Goal: Transaction & Acquisition: Purchase product/service

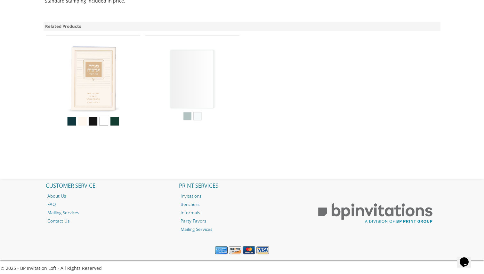
scroll to position [442, 0]
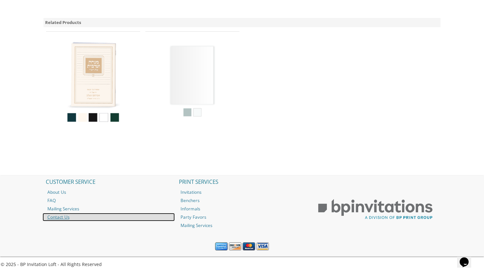
click at [55, 219] on link "Contact Us" at bounding box center [109, 217] width 133 height 8
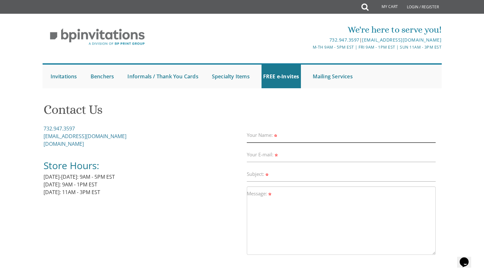
click at [265, 130] on div "Your Name:" at bounding box center [341, 135] width 189 height 15
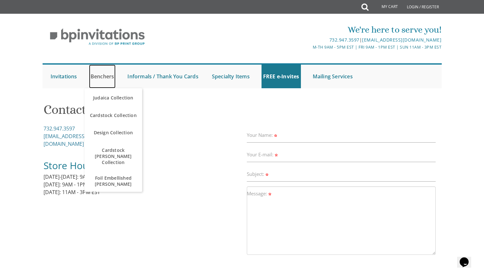
click at [99, 76] on link "Benchers" at bounding box center [102, 77] width 27 height 24
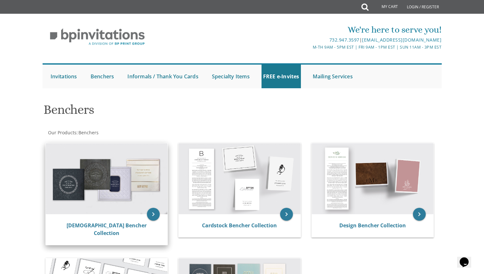
click at [69, 166] on img at bounding box center [107, 178] width 122 height 71
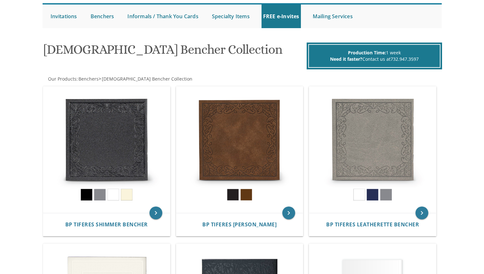
scroll to position [60, 0]
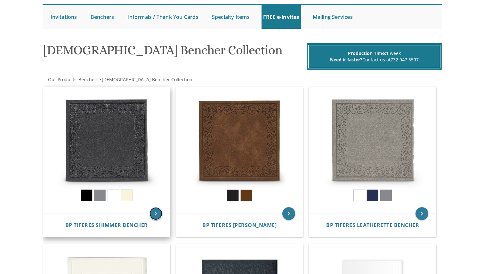
click at [156, 214] on icon "keyboard_arrow_right" at bounding box center [156, 214] width 13 height 13
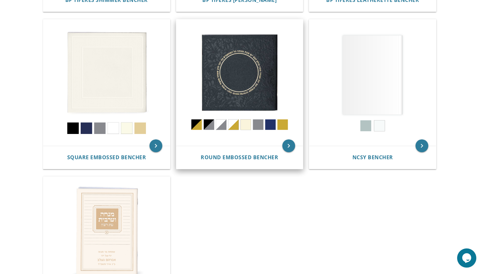
scroll to position [313, 0]
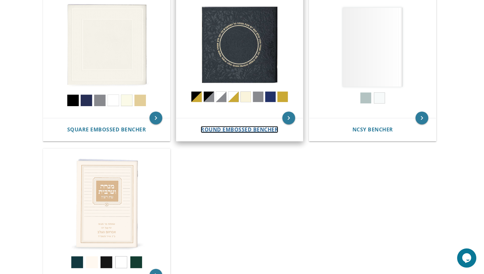
click at [265, 131] on span "Round Embossed Bencher" at bounding box center [240, 129] width 78 height 7
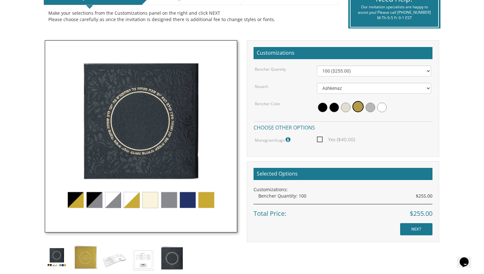
scroll to position [151, 0]
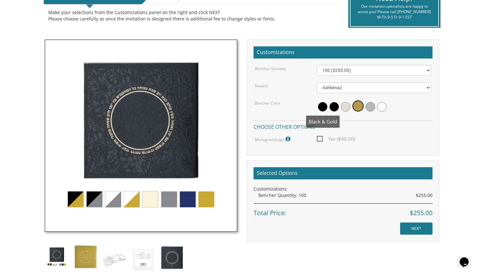
click at [322, 109] on span at bounding box center [323, 107] width 10 height 10
click at [333, 109] on span at bounding box center [336, 107] width 10 height 10
click at [351, 107] on span at bounding box center [348, 107] width 10 height 10
click at [79, 201] on img at bounding box center [141, 136] width 192 height 192
click at [96, 201] on img at bounding box center [141, 136] width 192 height 192
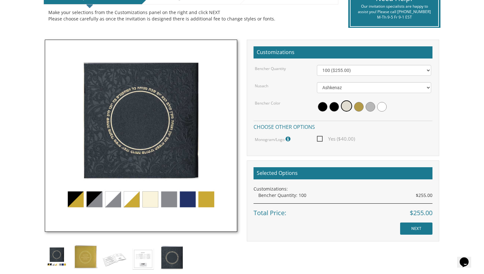
click at [96, 201] on img at bounding box center [141, 136] width 192 height 192
click at [114, 200] on img at bounding box center [141, 136] width 192 height 192
click at [346, 106] on span at bounding box center [346, 106] width 11 height 11
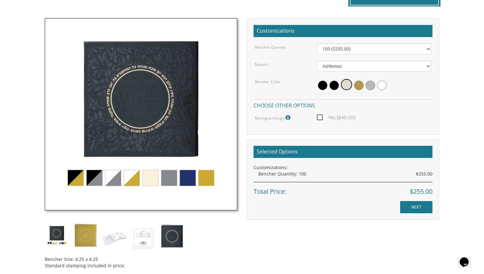
scroll to position [175, 0]
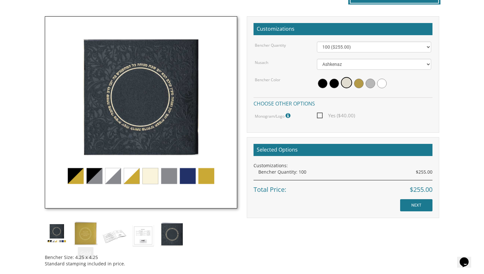
click at [74, 238] on img at bounding box center [86, 234] width 24 height 24
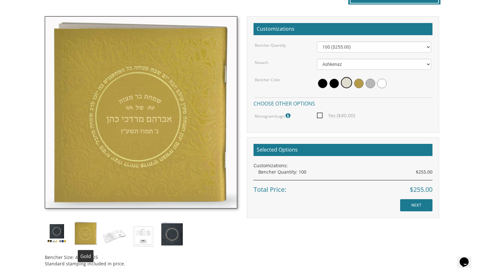
click at [51, 232] on img at bounding box center [57, 234] width 24 height 24
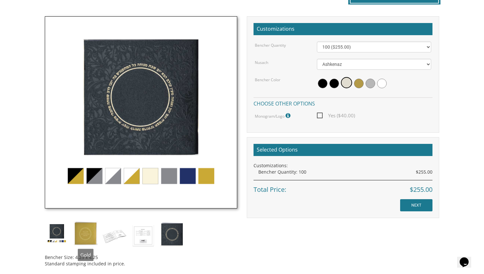
click at [81, 230] on img at bounding box center [86, 234] width 24 height 24
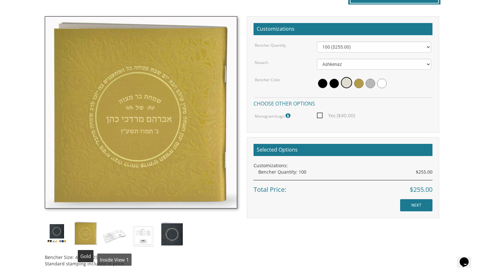
click at [112, 230] on img at bounding box center [114, 236] width 24 height 28
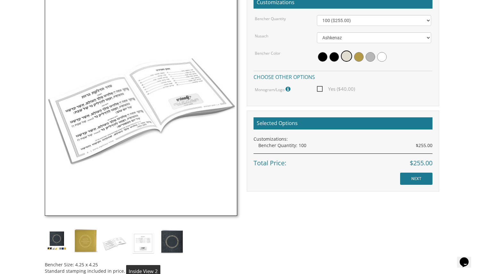
click at [170, 249] on img at bounding box center [172, 241] width 24 height 25
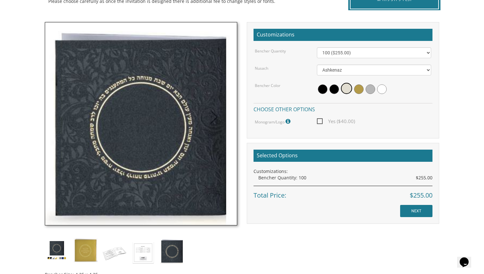
scroll to position [159, 0]
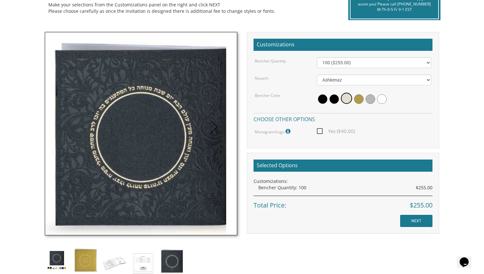
click at [362, 105] on div at bounding box center [374, 99] width 115 height 15
click at [360, 98] on span at bounding box center [359, 99] width 10 height 10
click at [368, 99] on span at bounding box center [371, 99] width 10 height 10
click at [379, 100] on span at bounding box center [382, 99] width 10 height 10
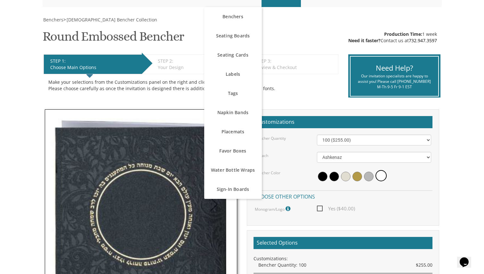
scroll to position [84, 0]
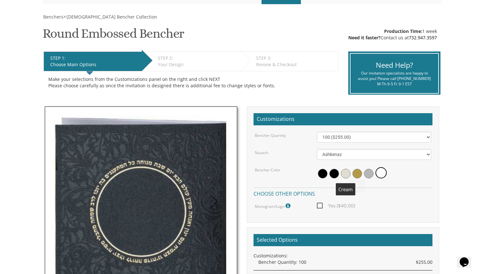
click at [345, 172] on span at bounding box center [346, 174] width 10 height 10
